Goal: Find specific page/section: Find specific page/section

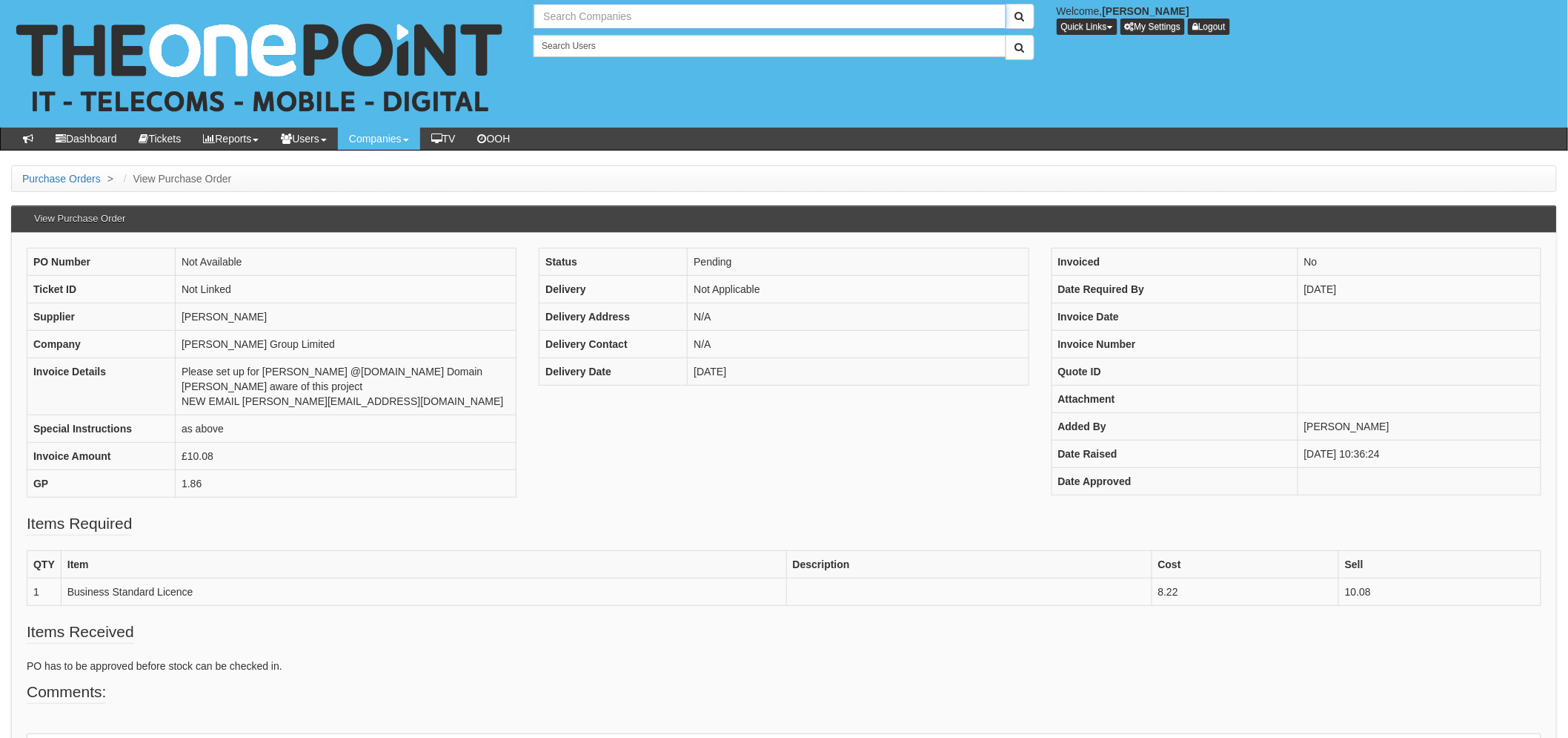
click at [599, 24] on input "text" at bounding box center [770, 16] width 472 height 25
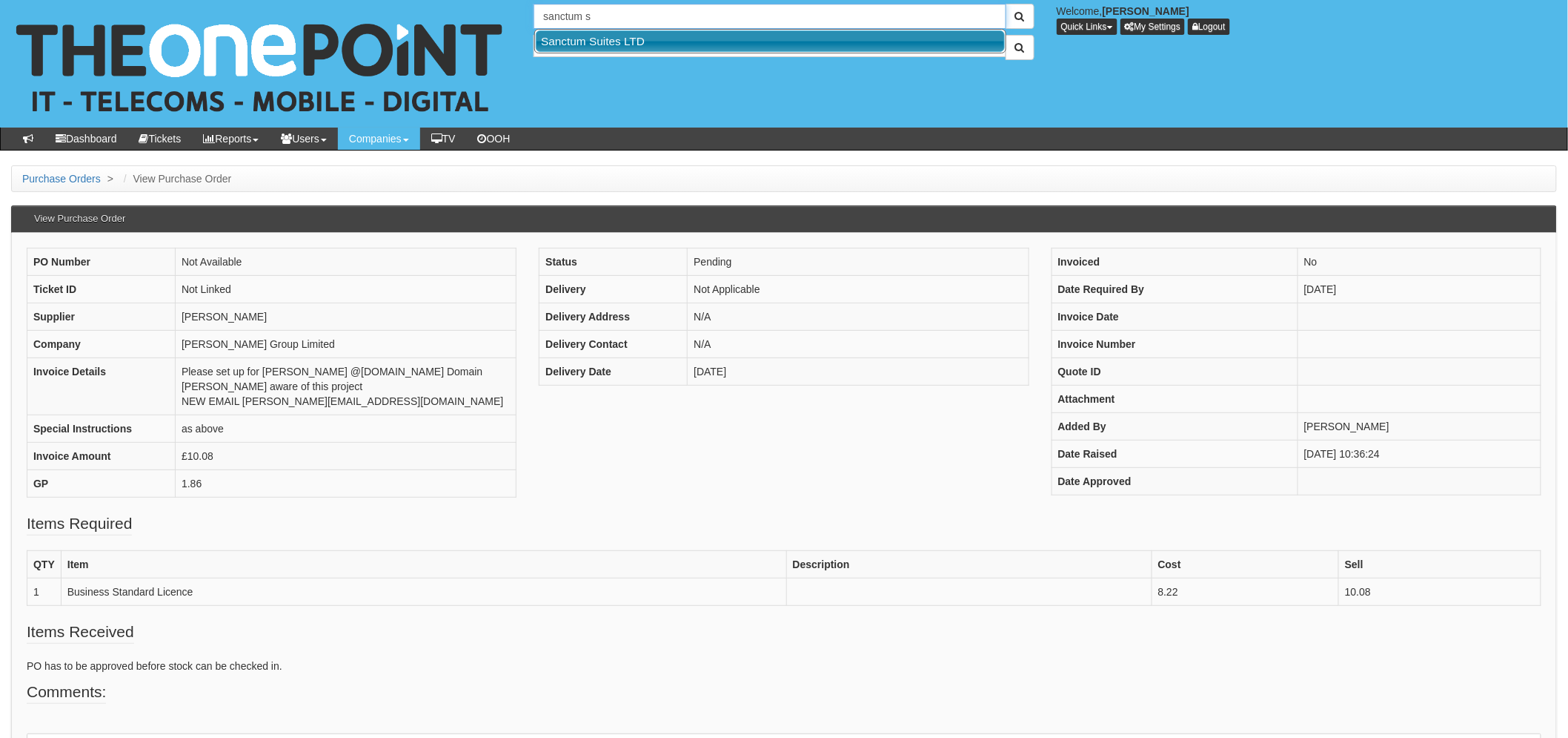
type input "sanctum s"
click at [667, 54] on input "text" at bounding box center [770, 45] width 472 height 22
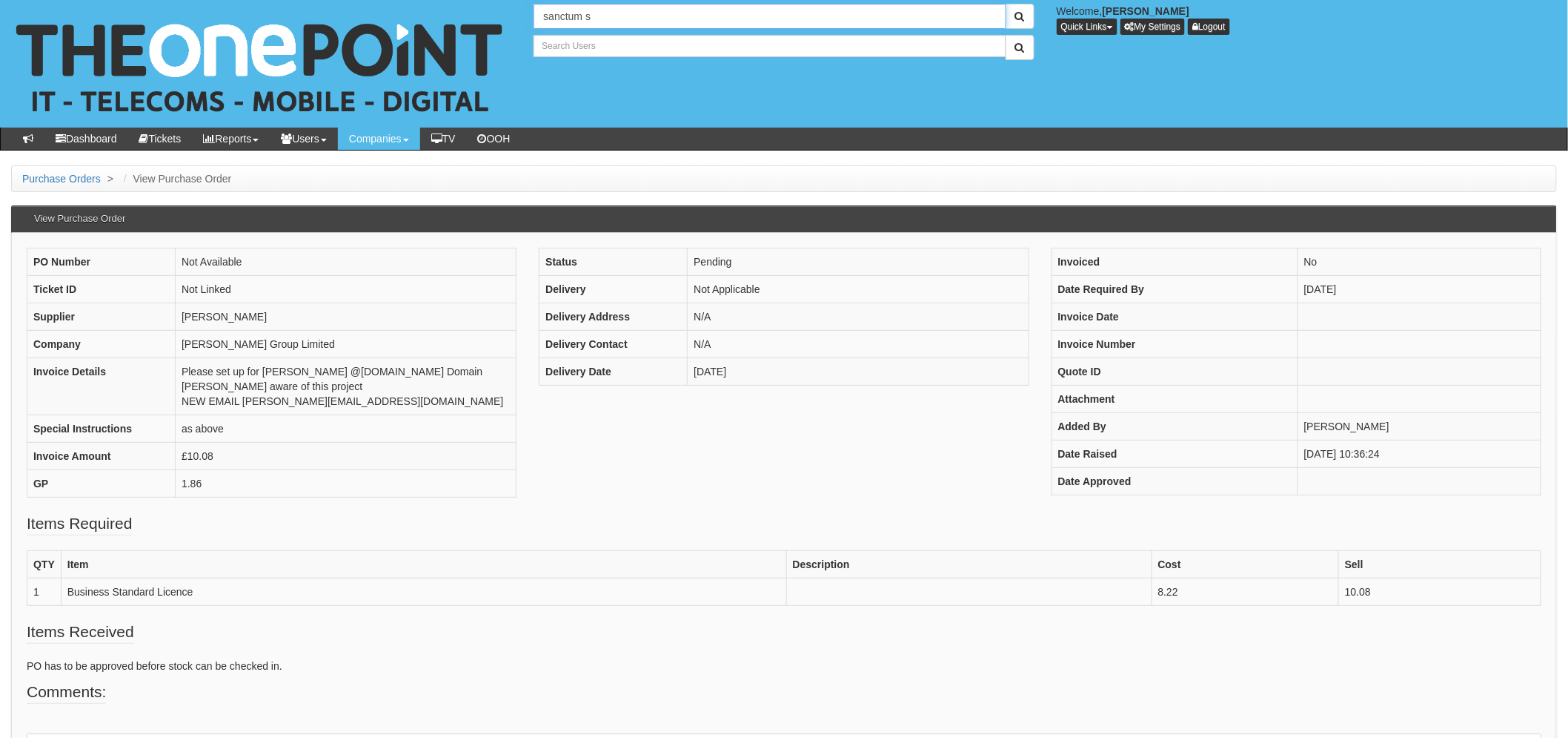
type input "Search Users"
click at [630, 20] on input "sanctum s" at bounding box center [770, 16] width 472 height 25
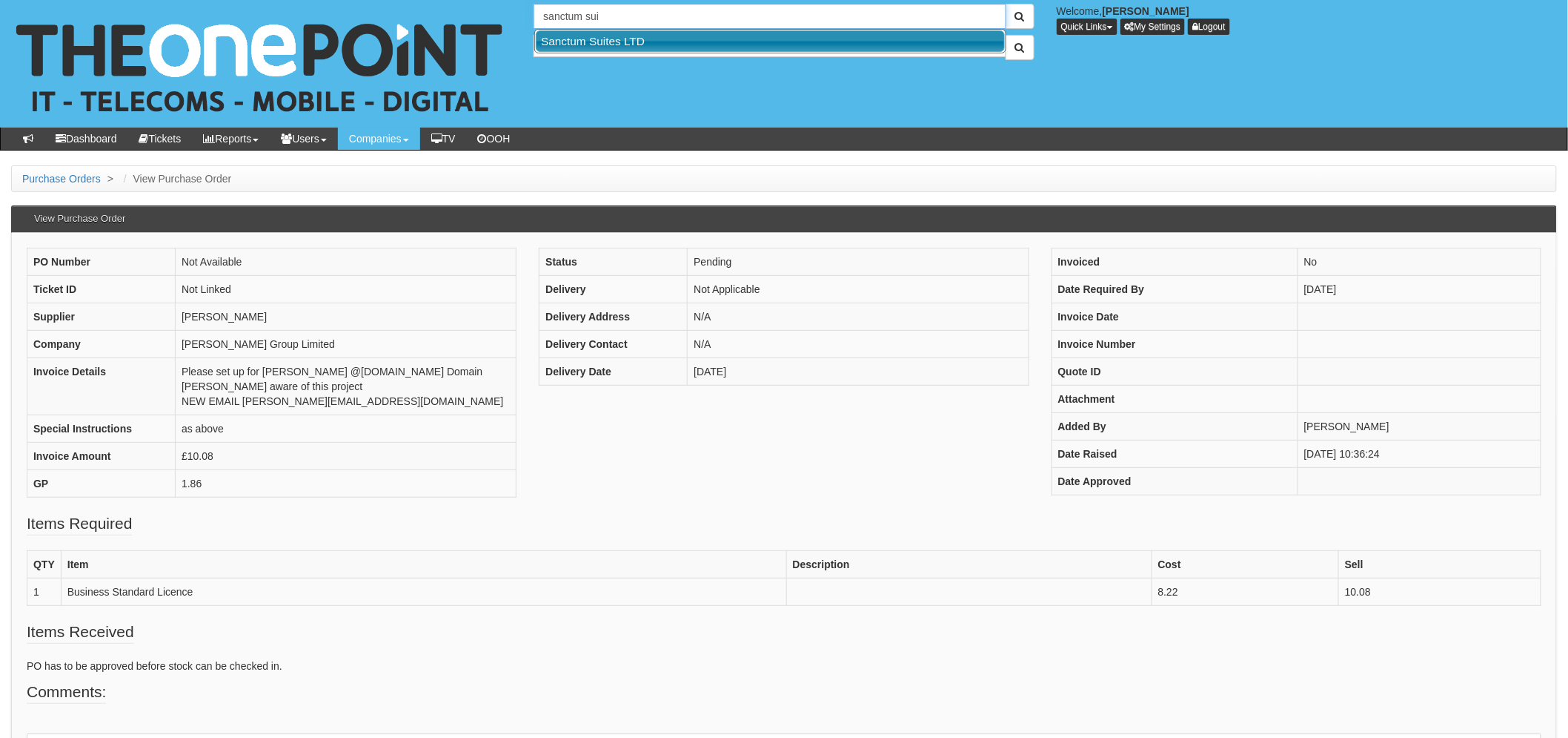
click at [631, 39] on link "Sanctum Suites LTD" at bounding box center [770, 41] width 469 height 21
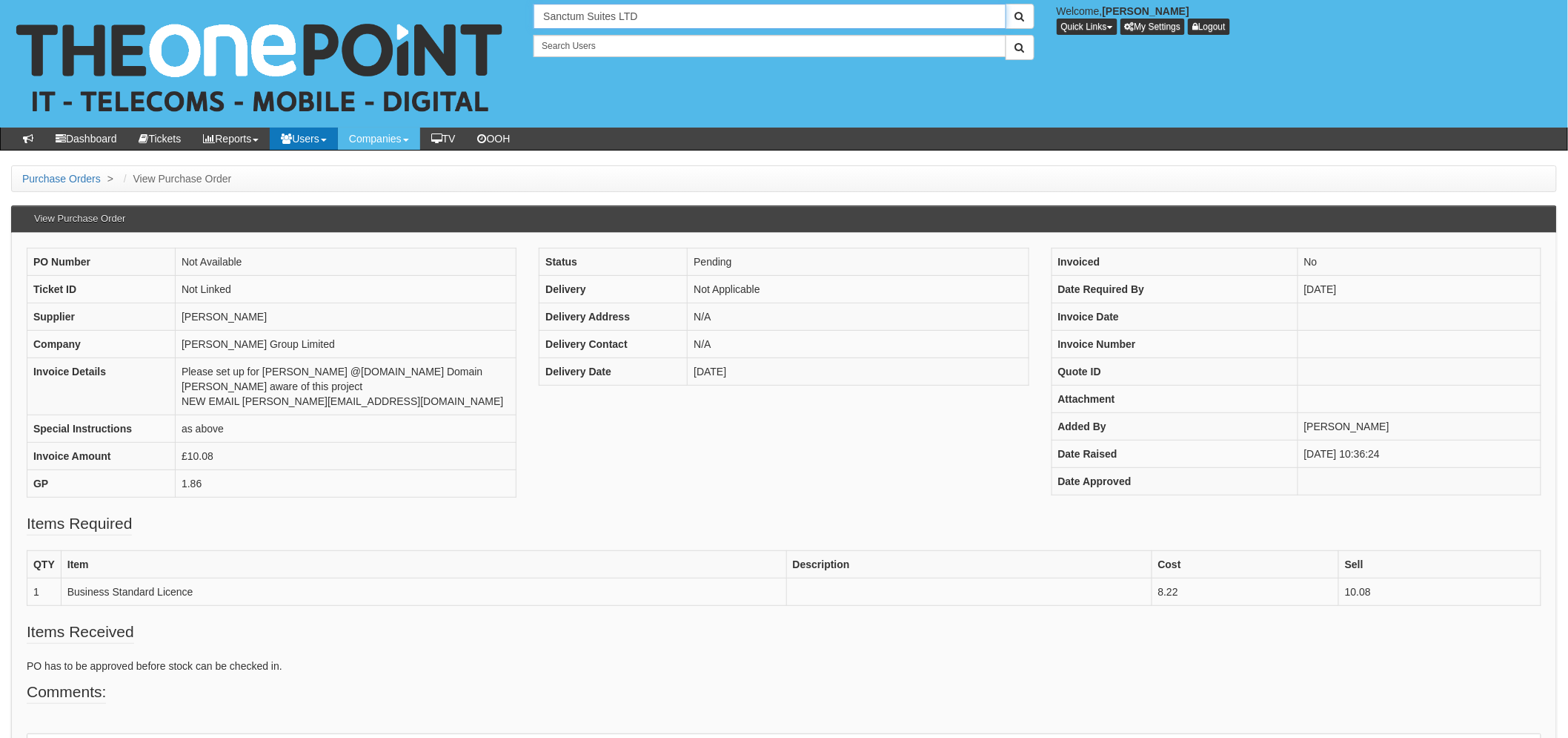
type input "Sanctum Suites LTD"
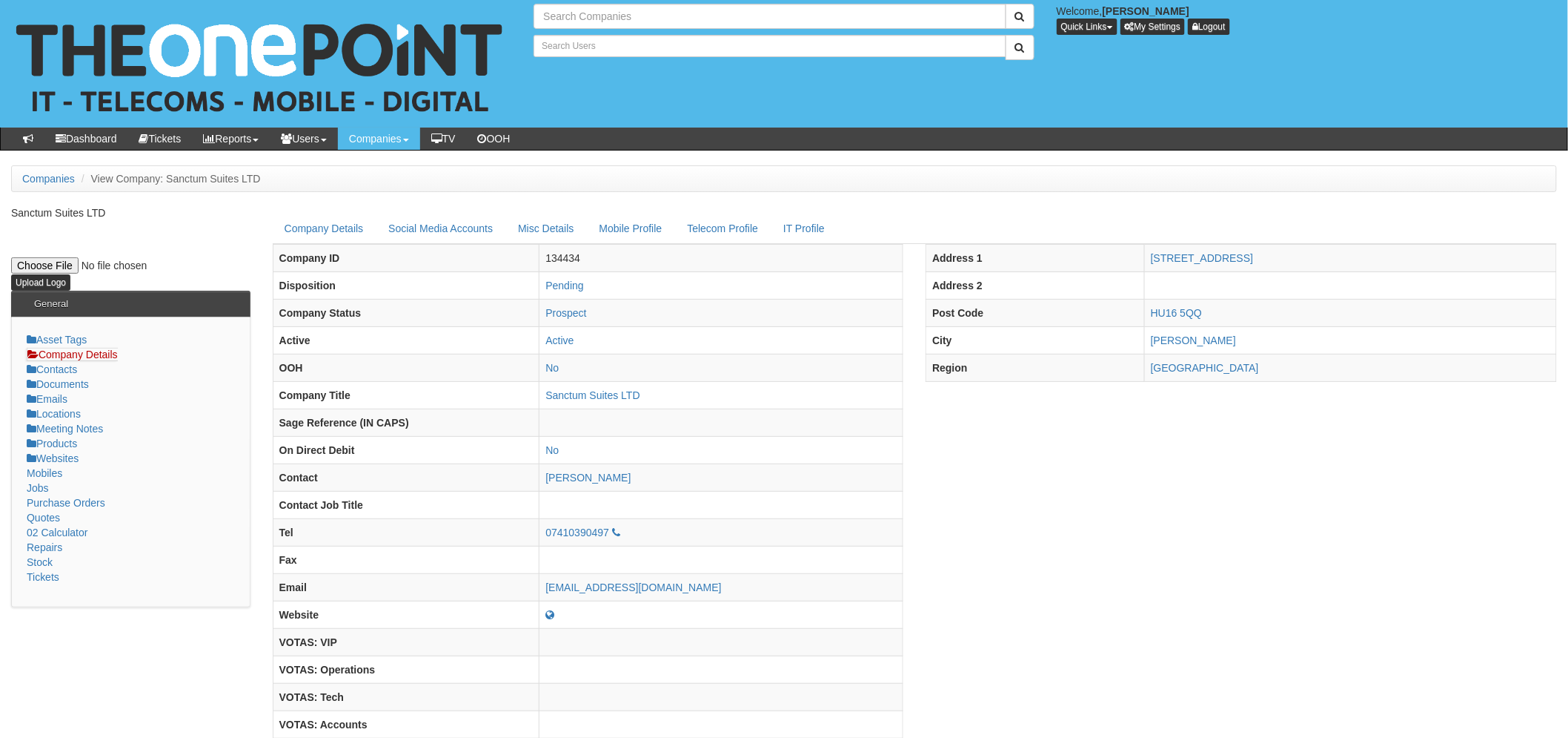
type input "Search Companies"
type input "Search Users"
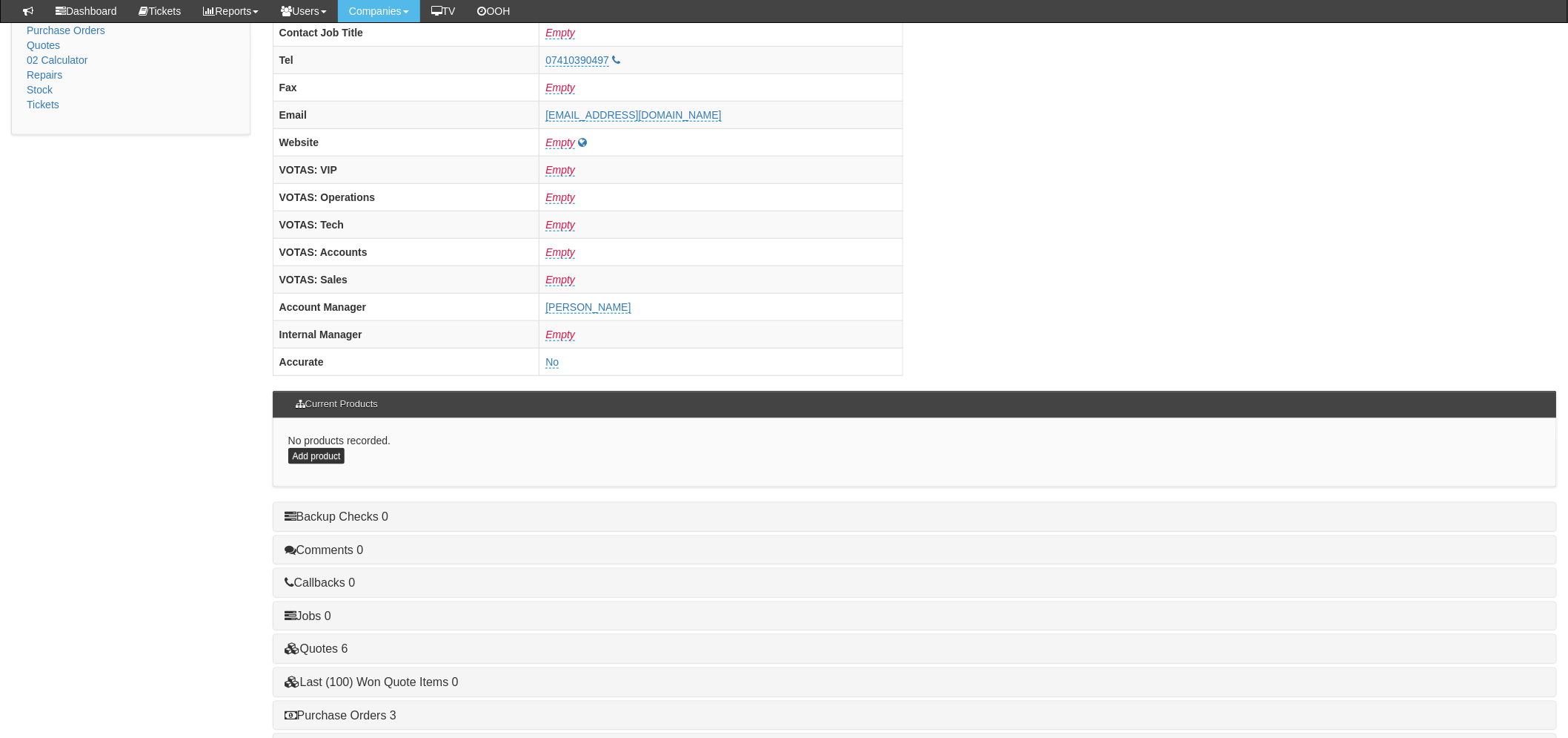
scroll to position [583, 0]
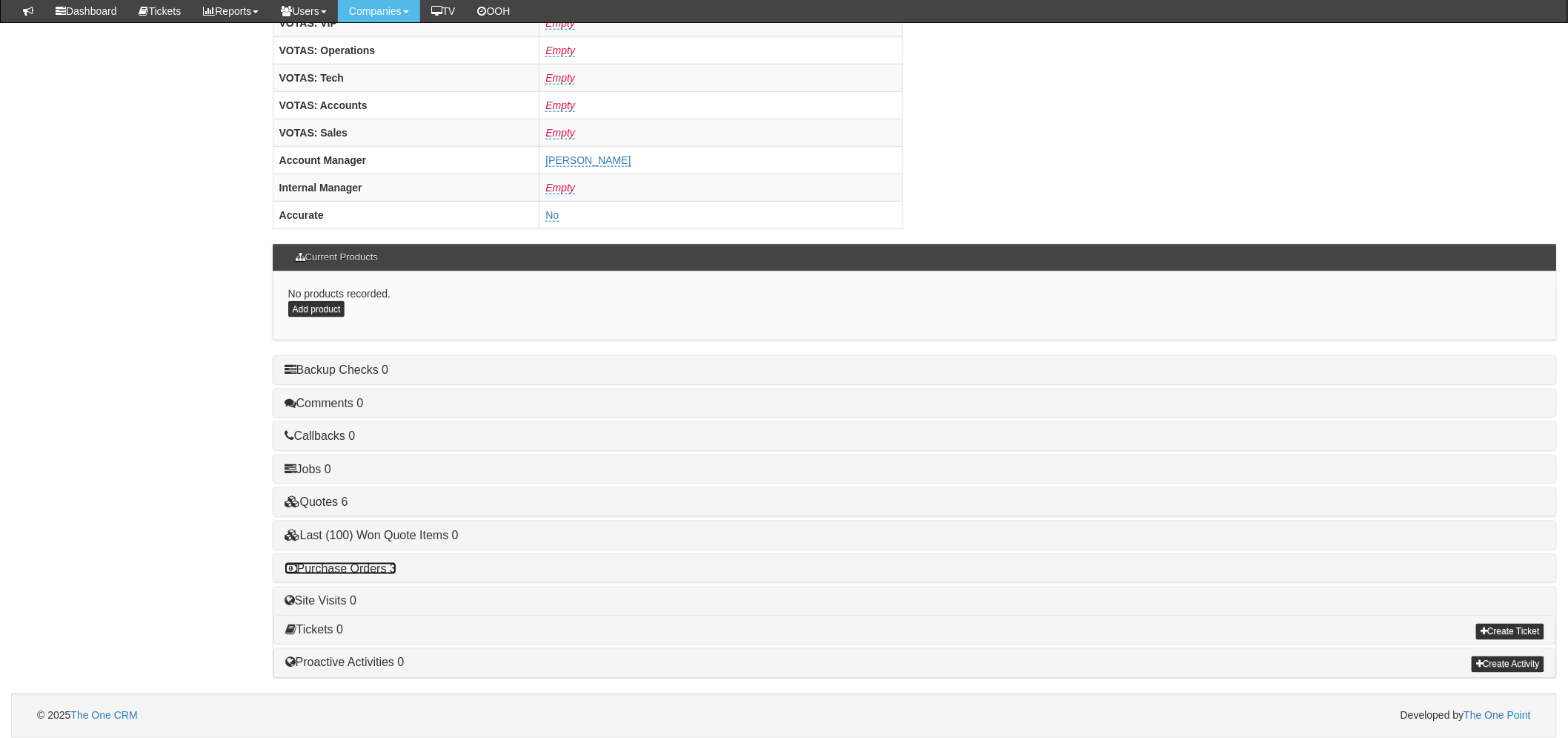
click at [358, 569] on link "Purchase Orders 3" at bounding box center [341, 568] width 112 height 13
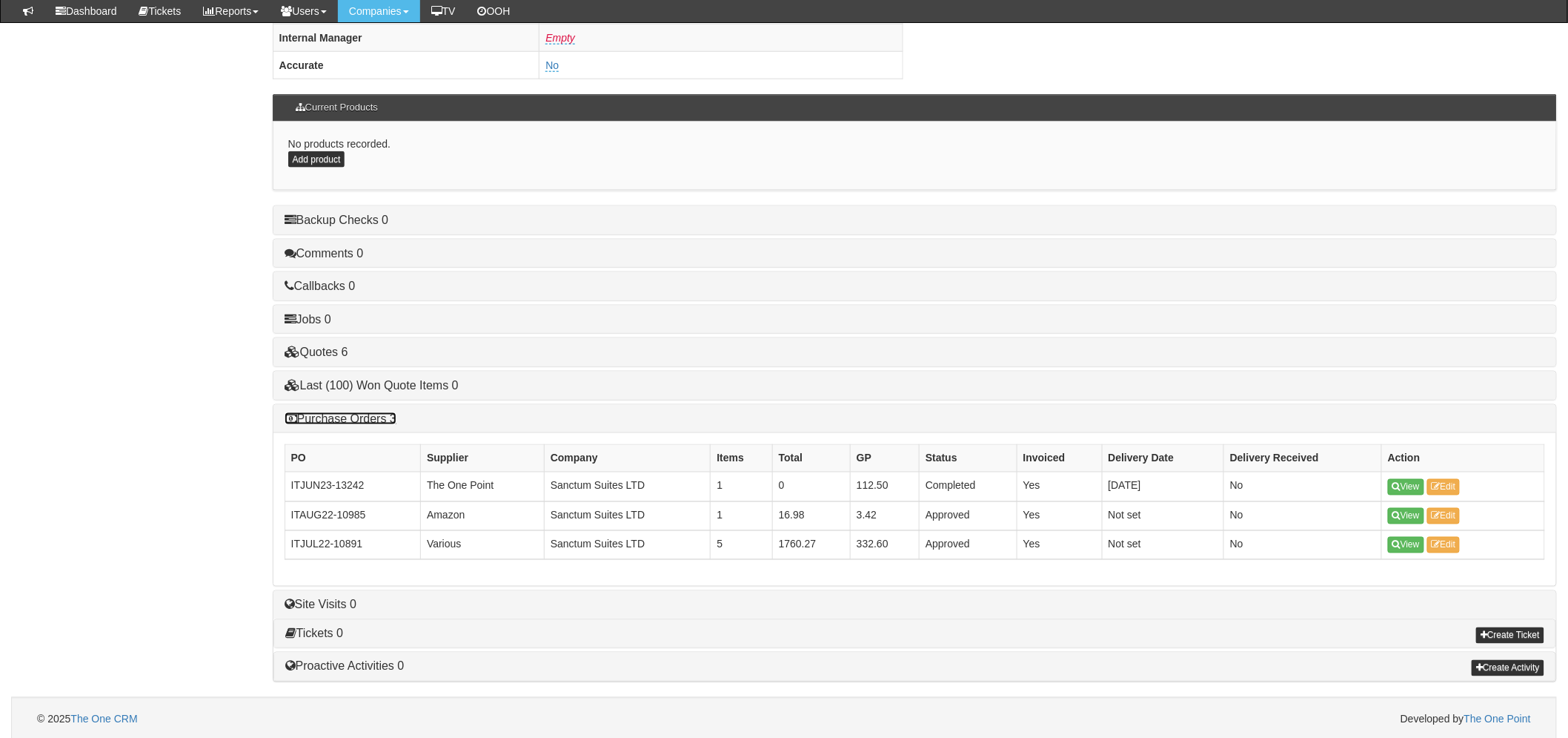
scroll to position [738, 0]
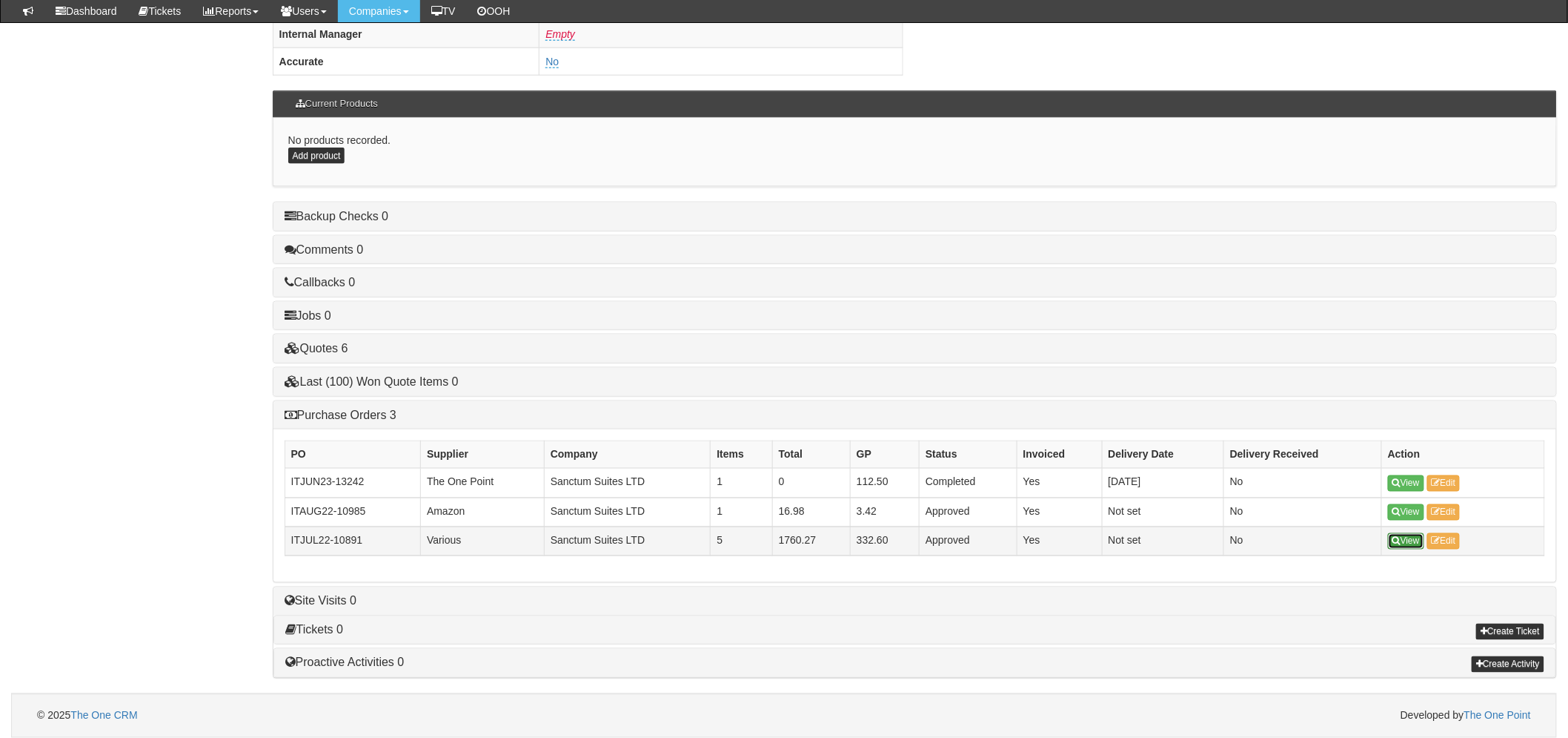
click at [1402, 537] on link "View" at bounding box center [1406, 541] width 37 height 16
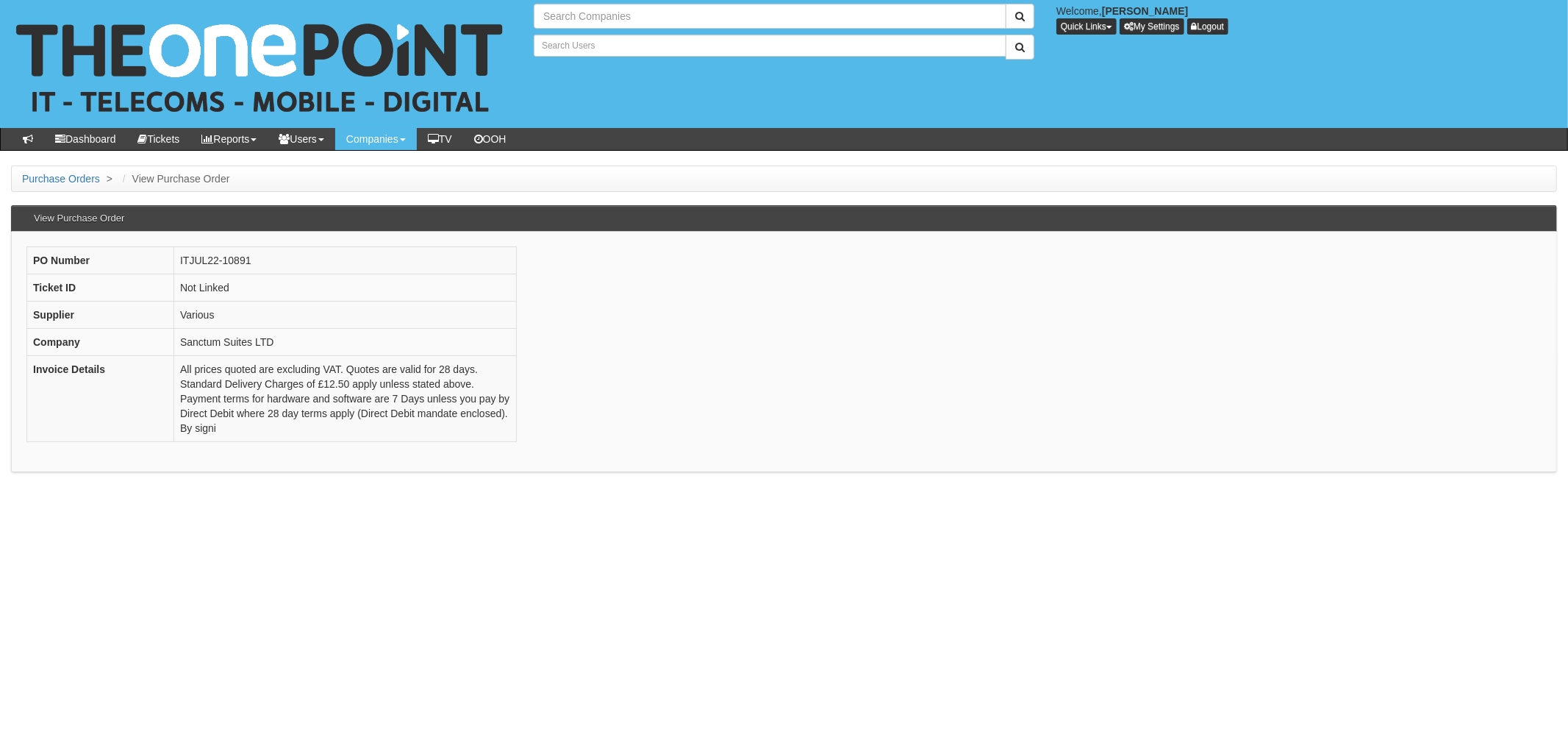
type input "Search Companies"
type input "Search Users"
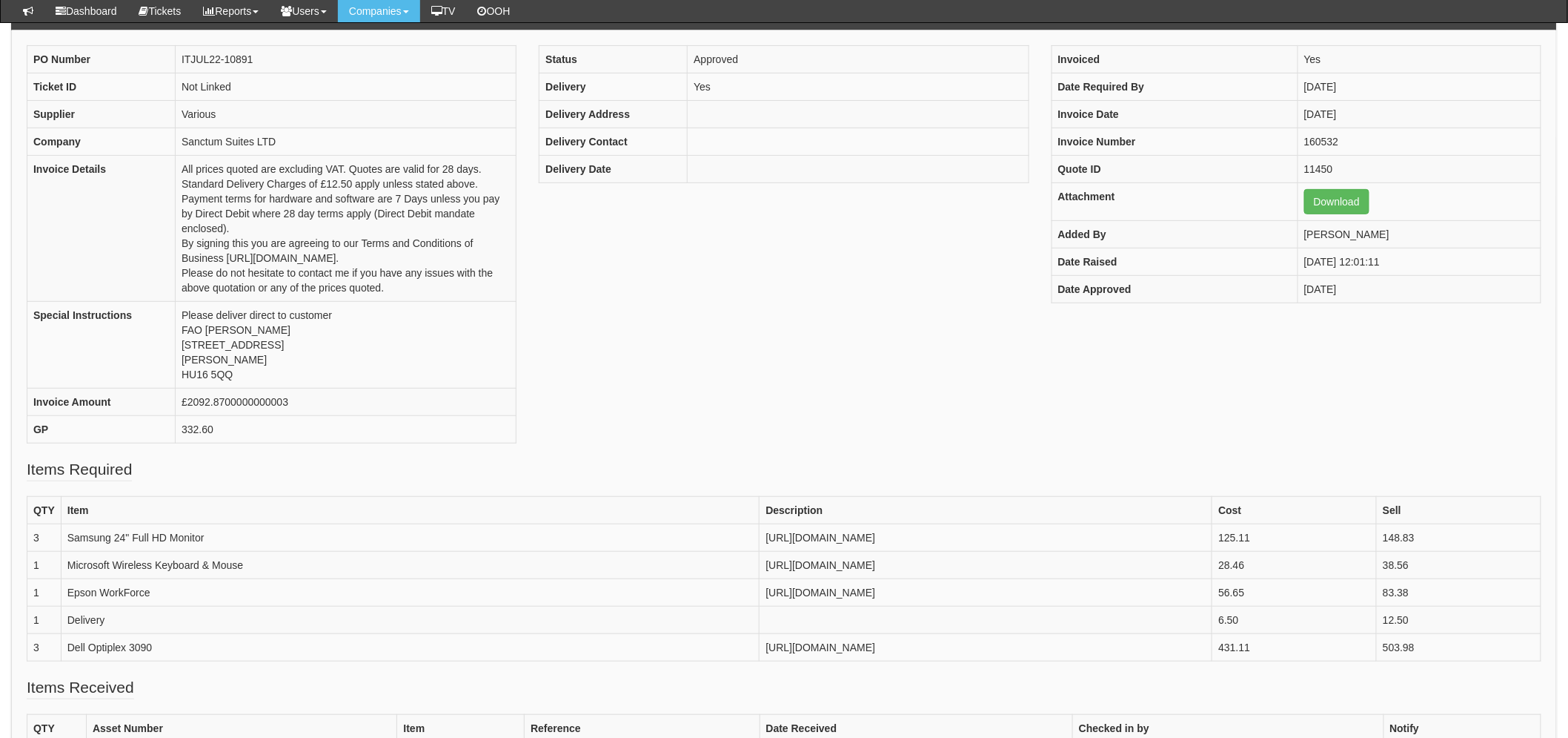
scroll to position [247, 0]
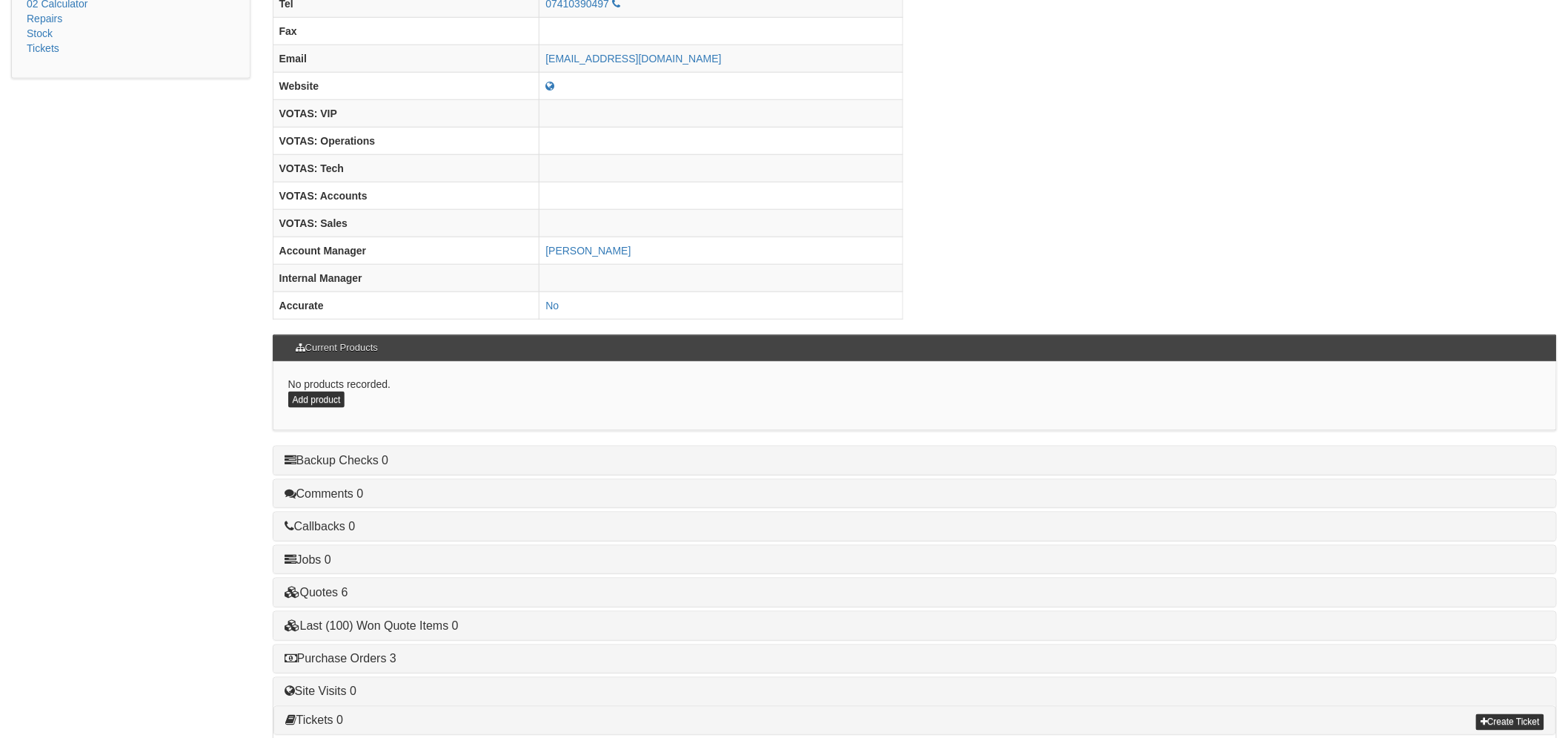
scroll to position [620, 0]
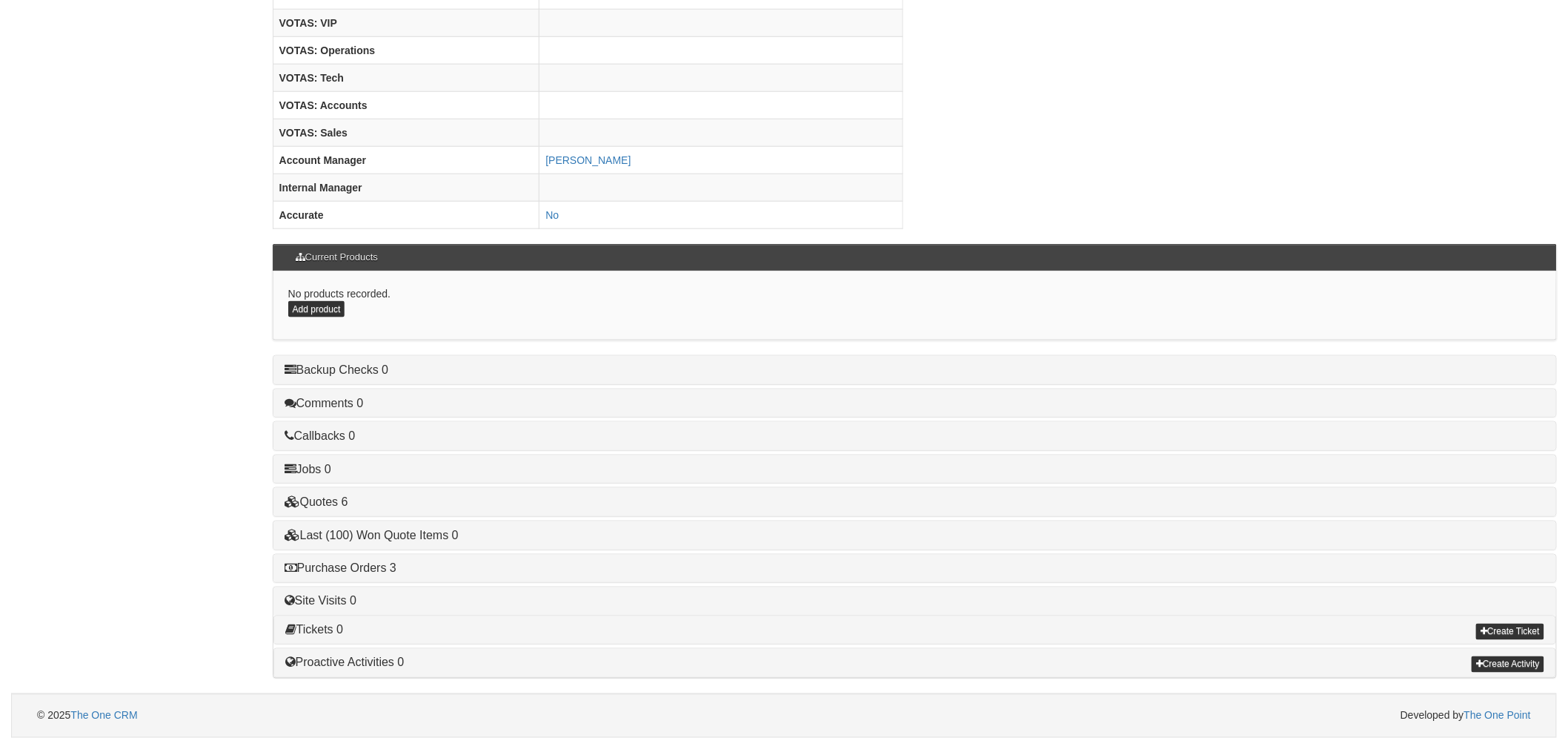
type input "Search Companies"
type input "Search Users"
drag, startPoint x: 358, startPoint y: 566, endPoint x: 368, endPoint y: 568, distance: 10.2
click at [358, 566] on link "Purchase Orders 3" at bounding box center [341, 568] width 112 height 13
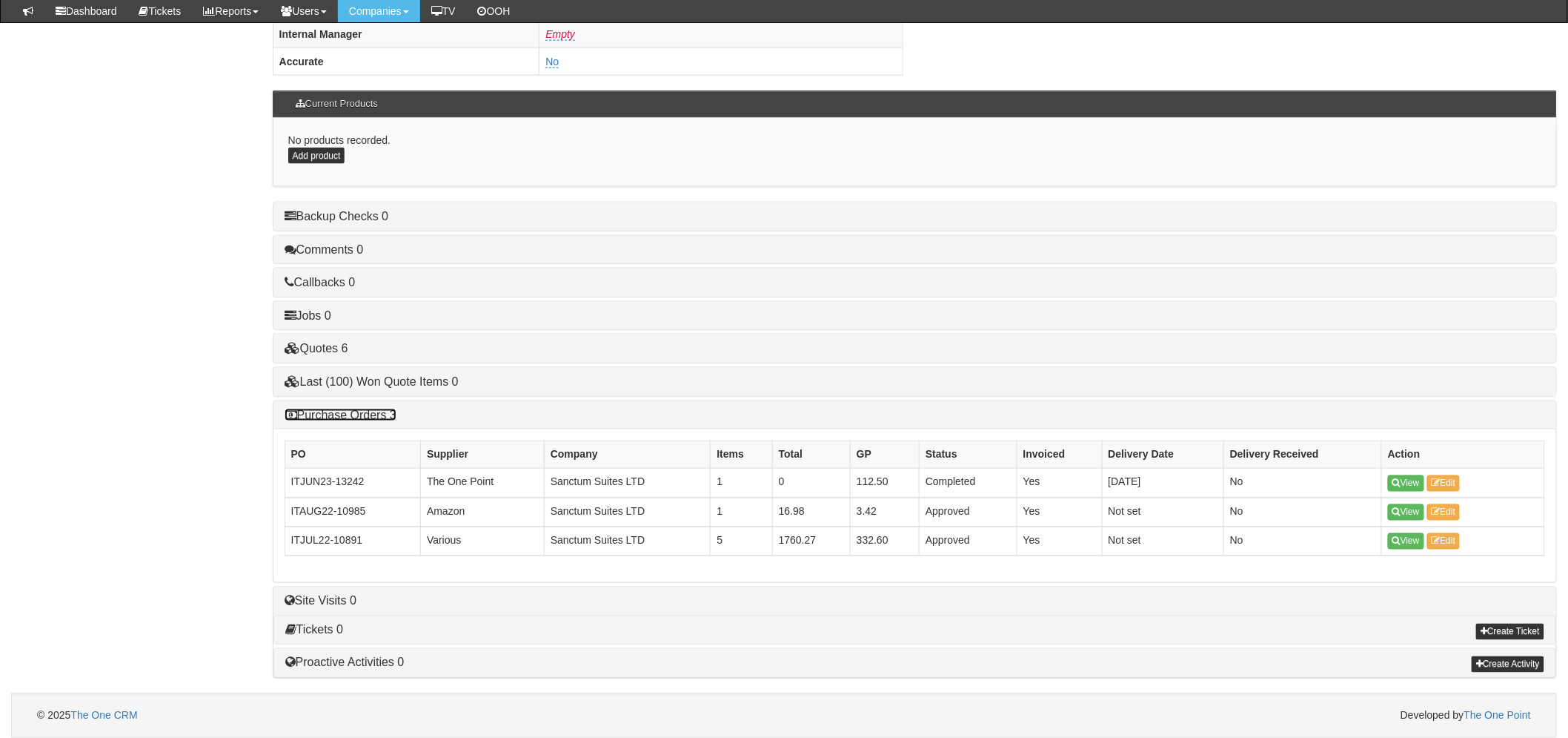
scroll to position [738, 0]
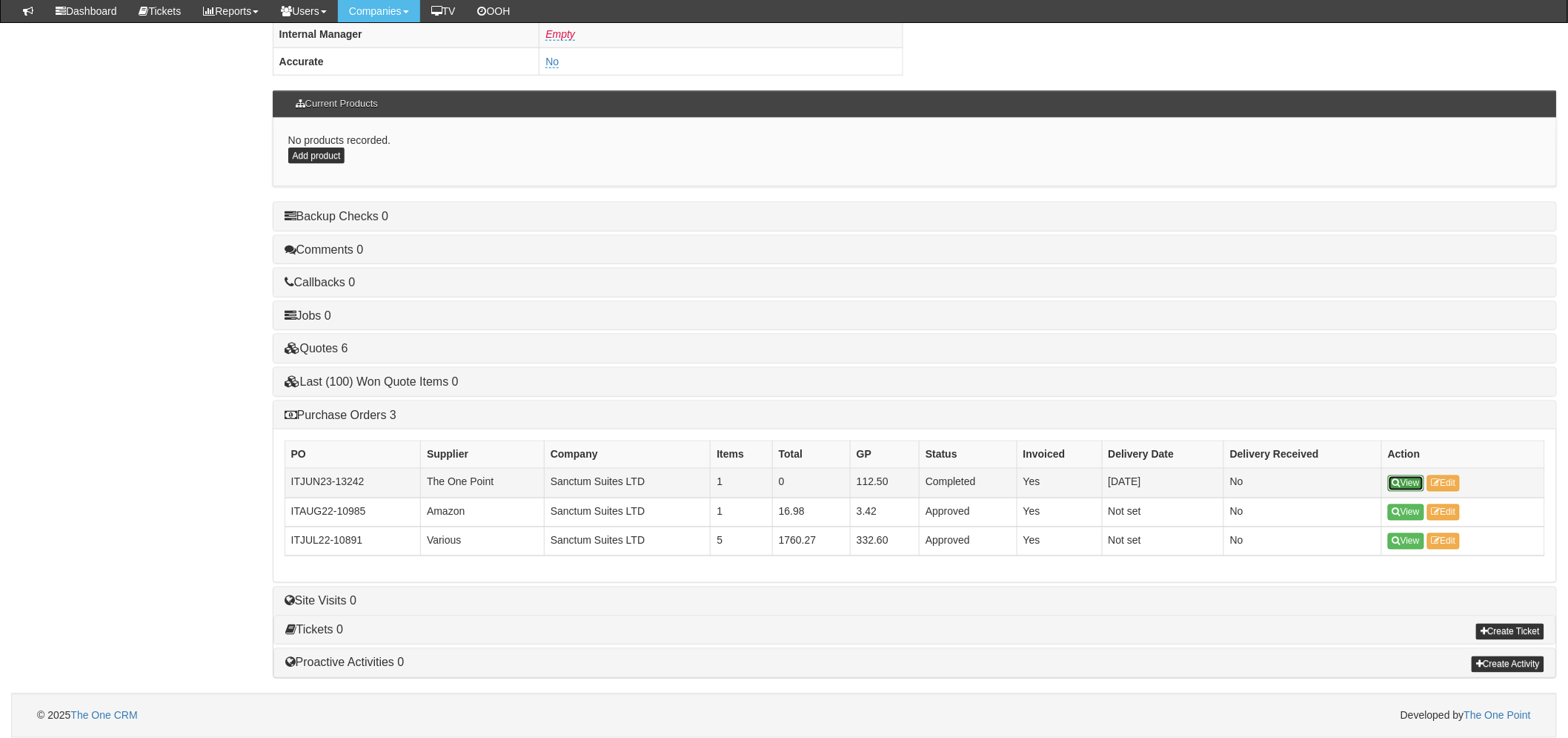
click at [1406, 476] on link "View" at bounding box center [1406, 483] width 37 height 16
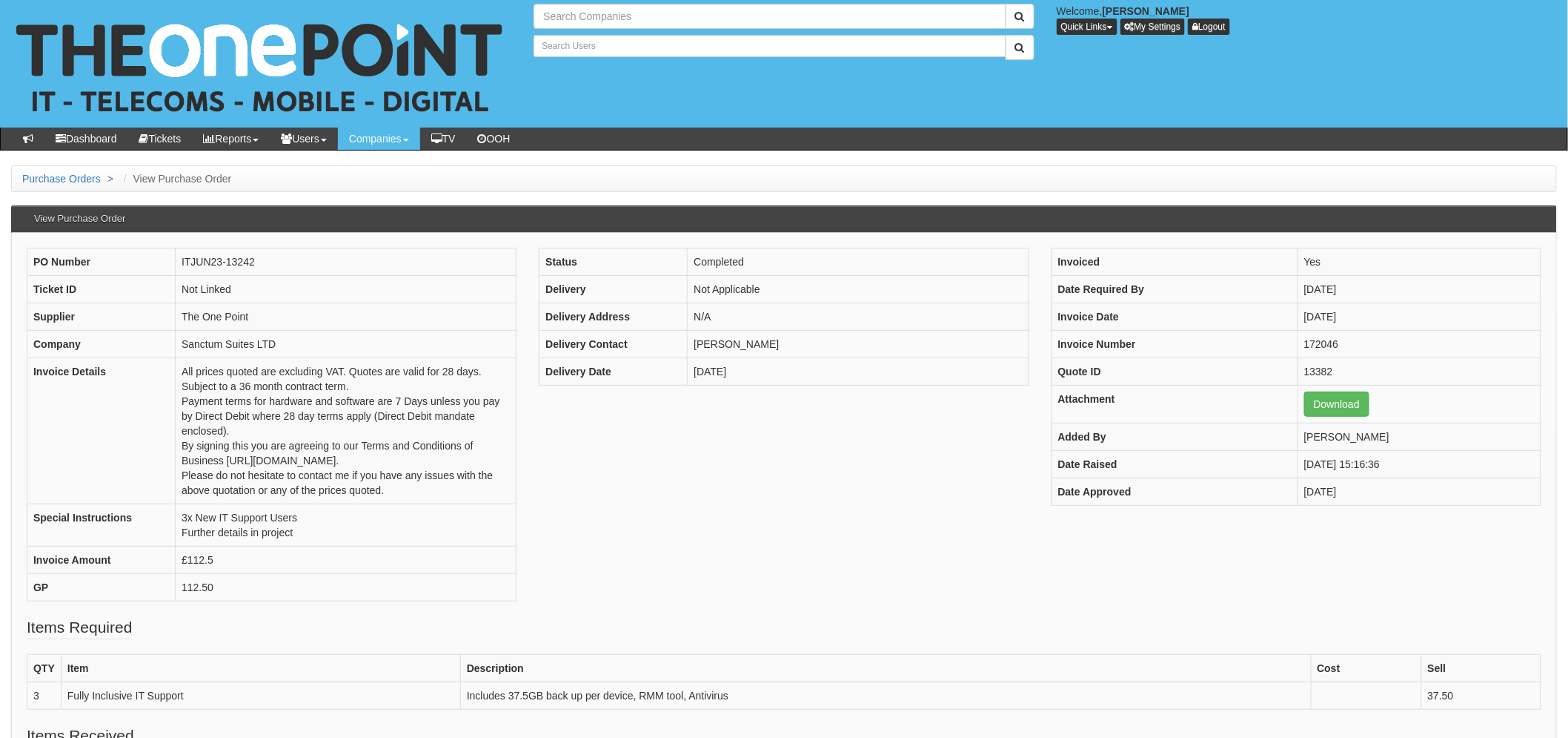
scroll to position [82, 0]
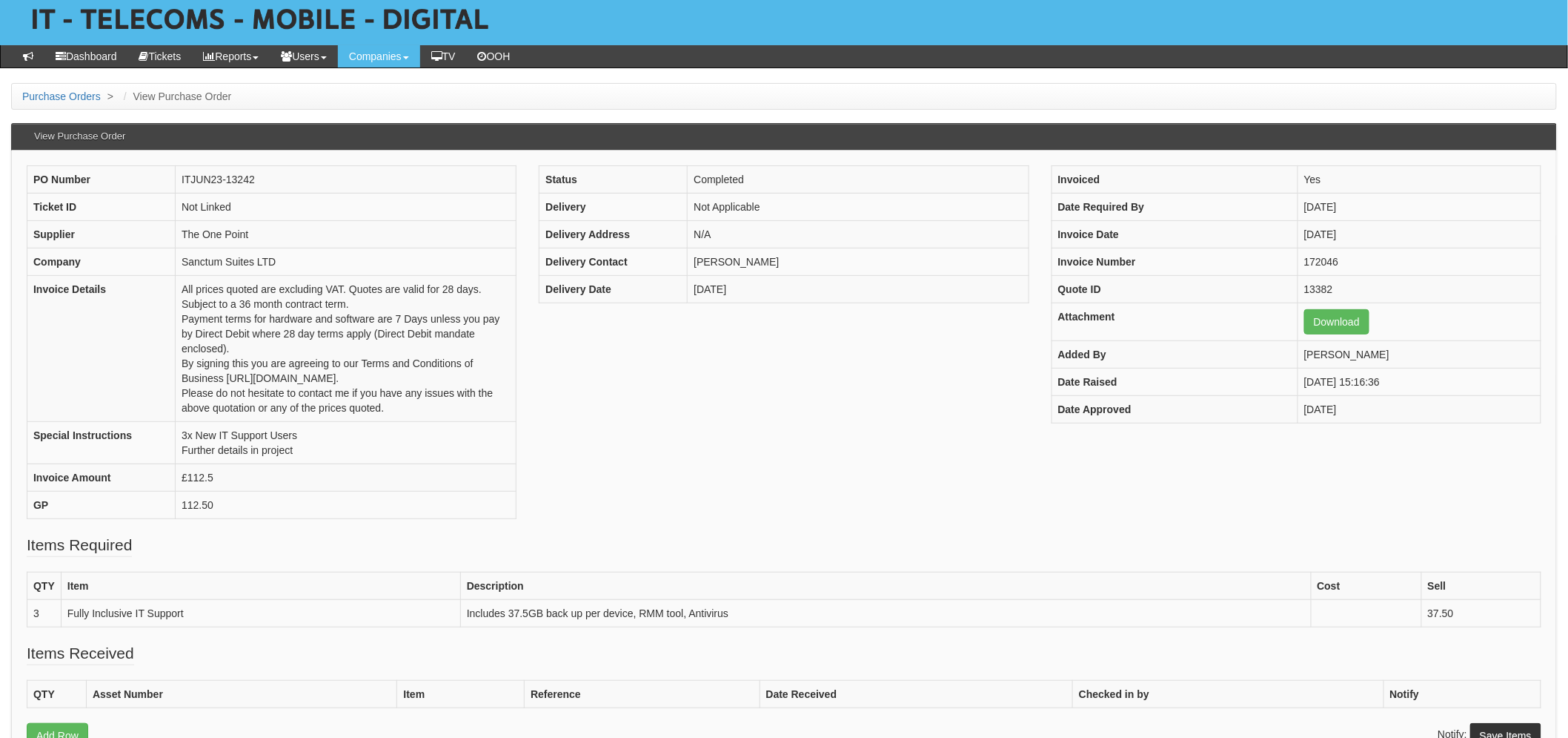
type input "Search Companies"
type input "Search Users"
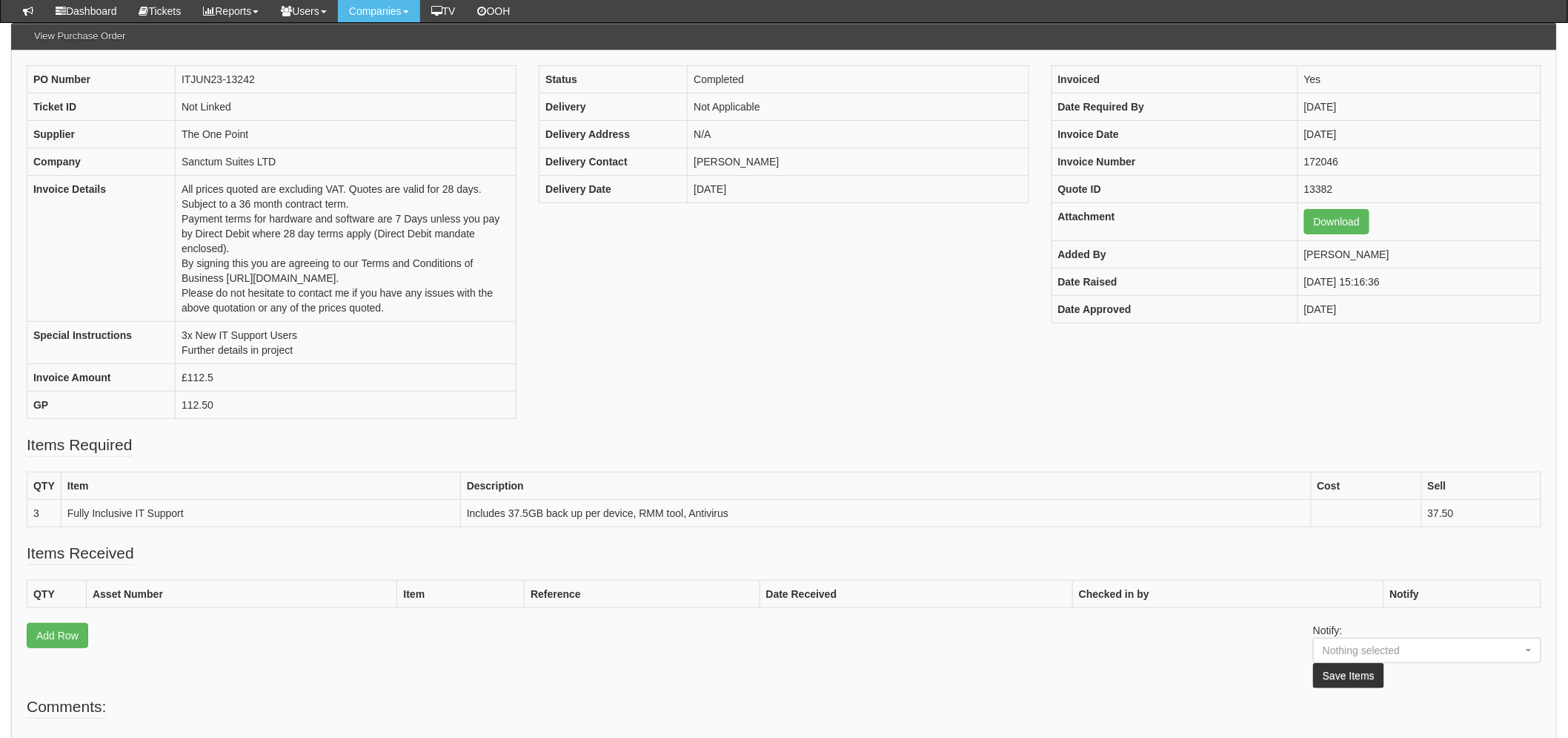
scroll to position [164, 0]
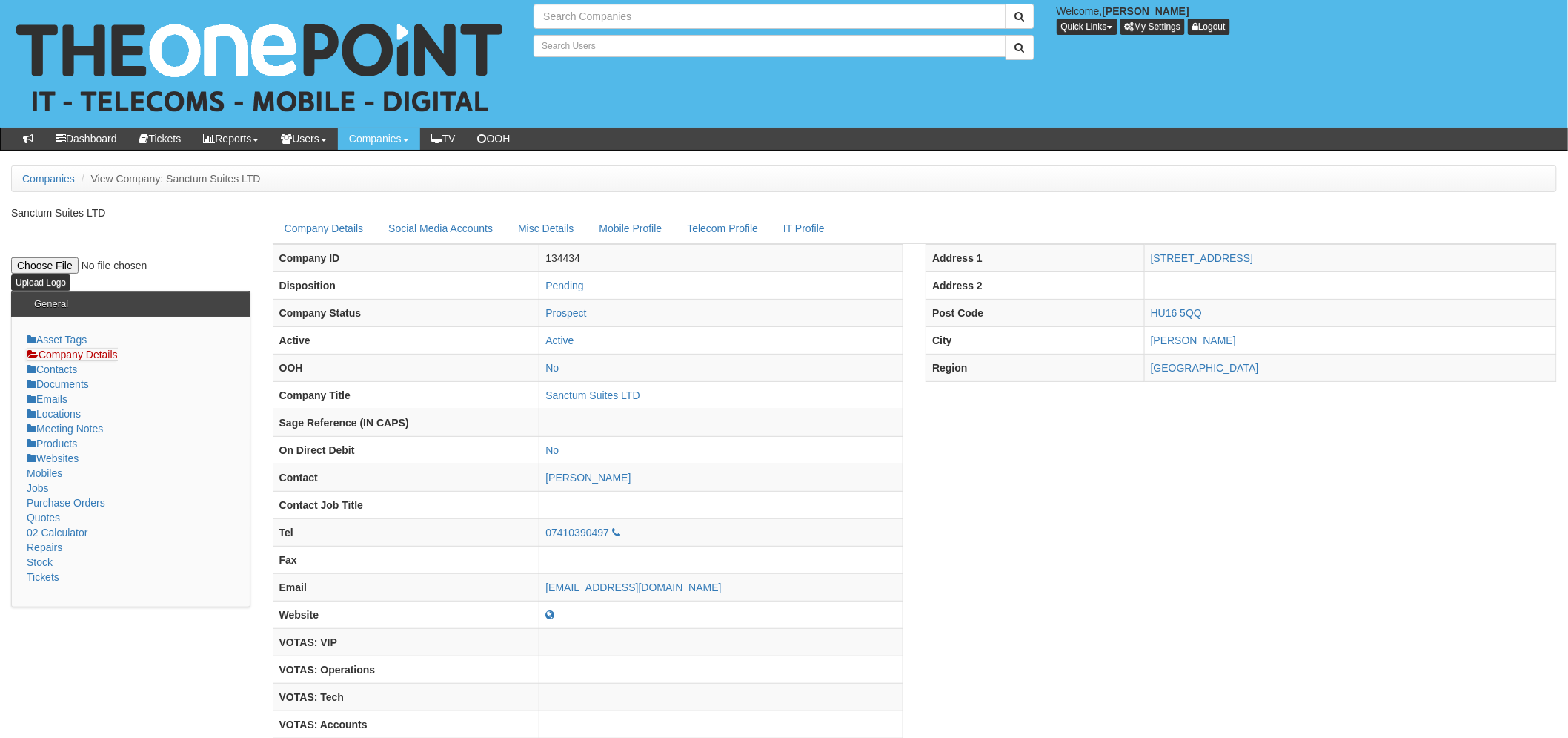
type input "Search Companies"
type input "Search Users"
